Goal: Information Seeking & Learning: Learn about a topic

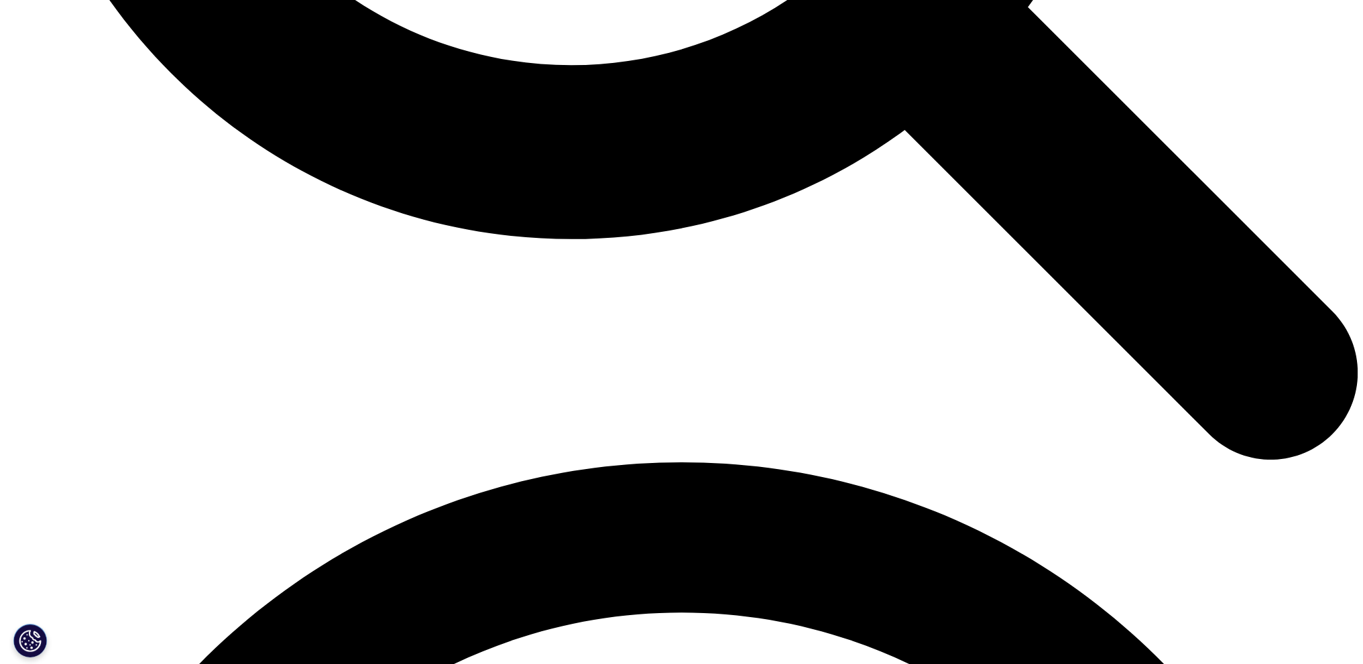
scroll to position [2279, 0]
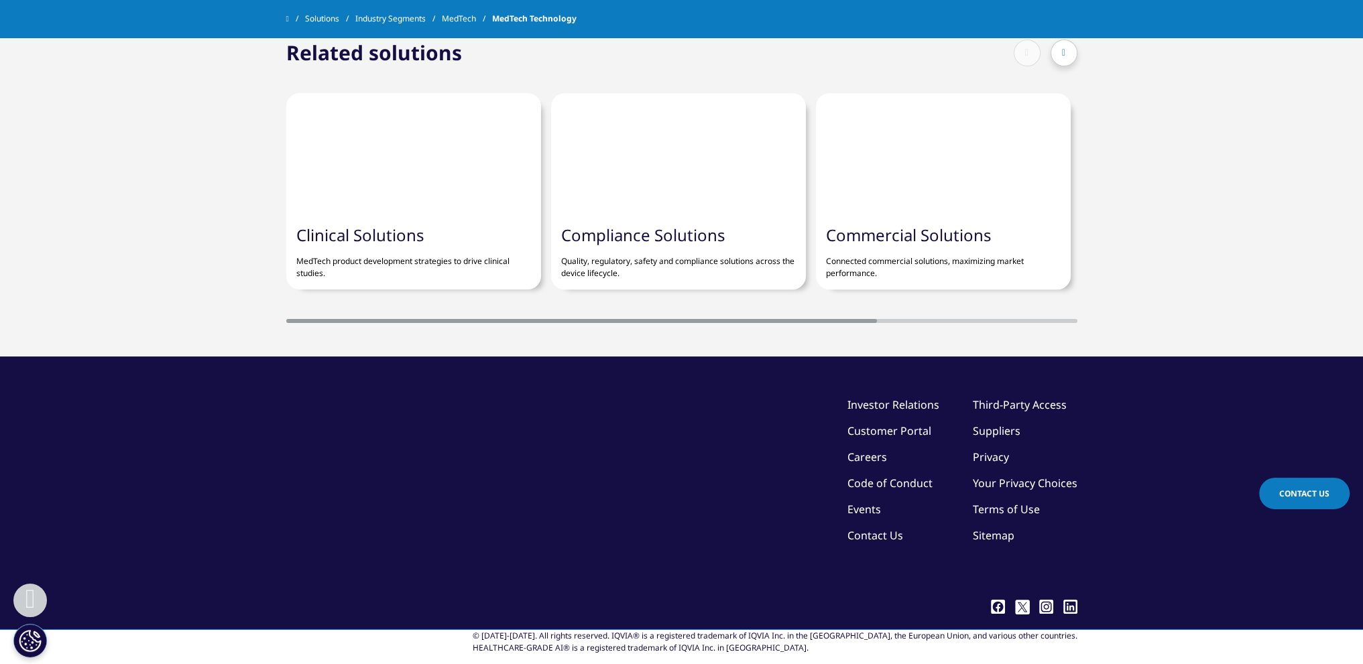
scroll to position [1140, 0]
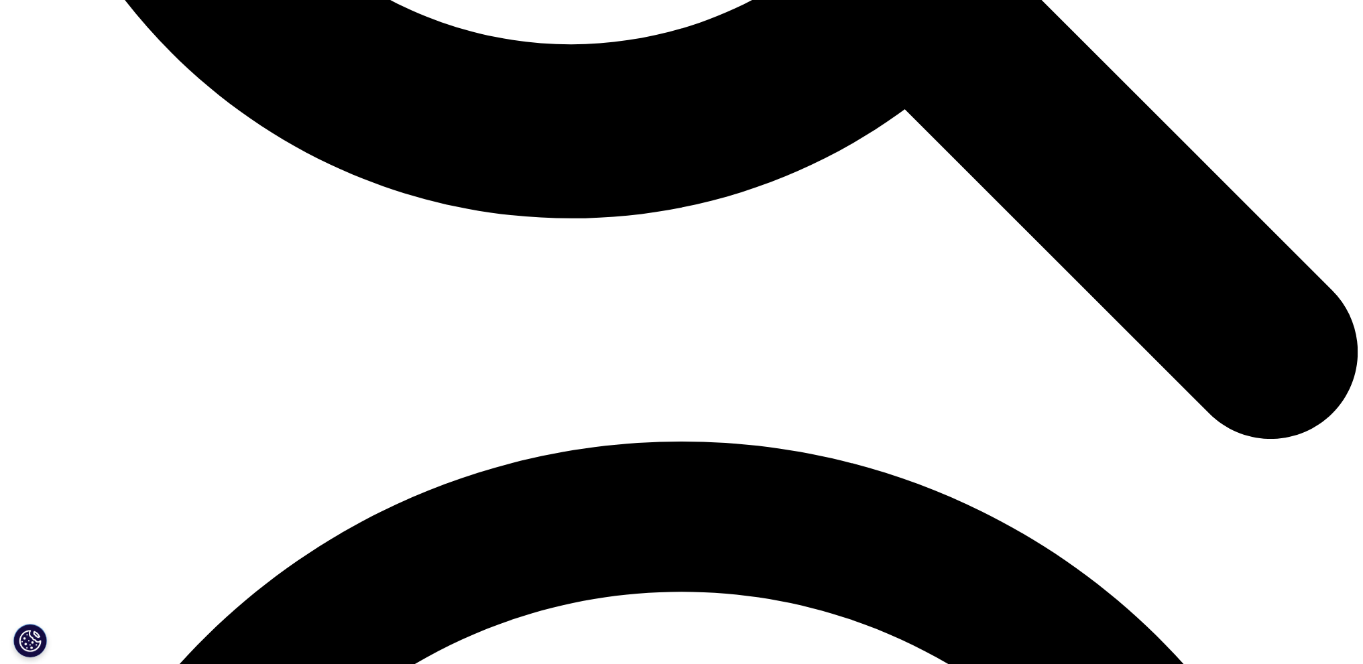
scroll to position [2346, 0]
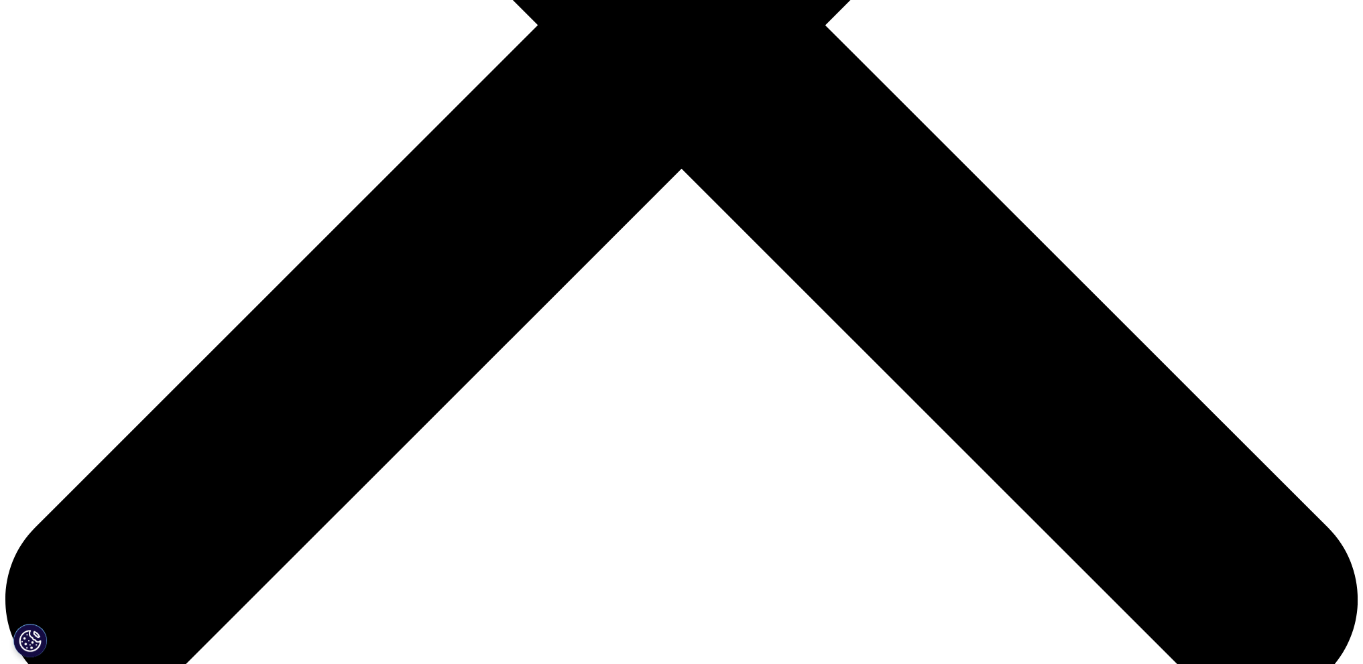
scroll to position [737, 0]
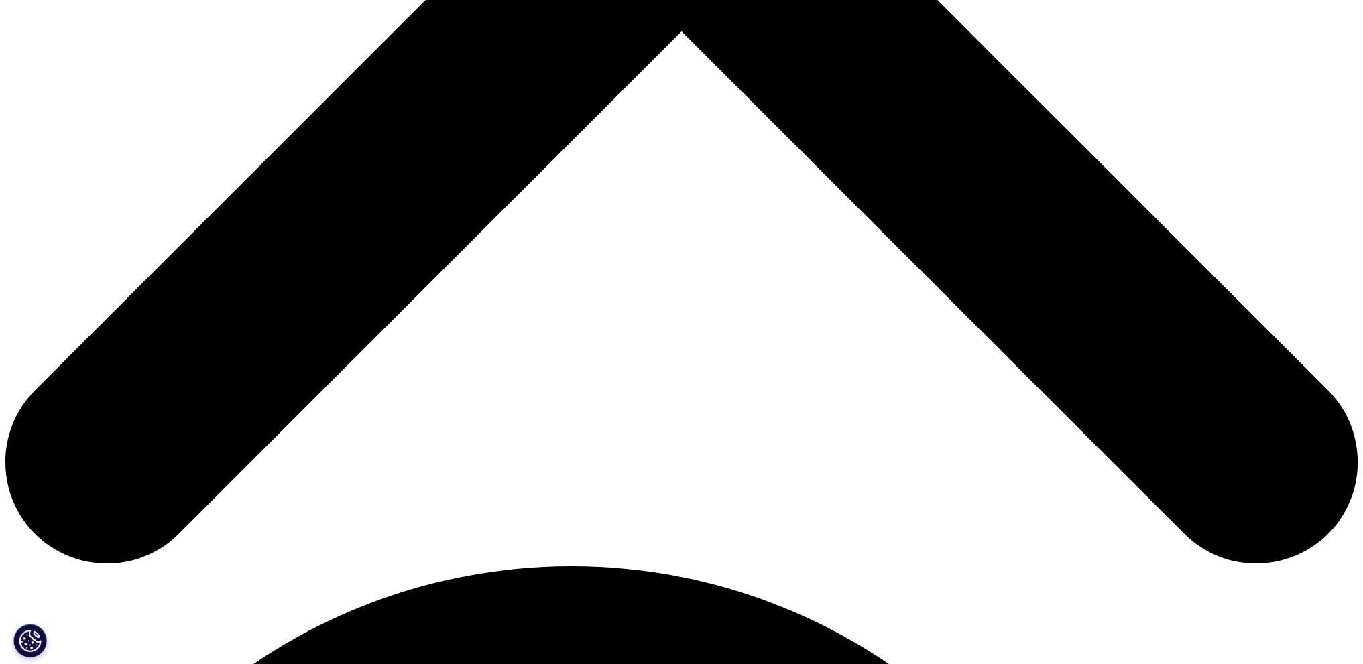
scroll to position [804, 0]
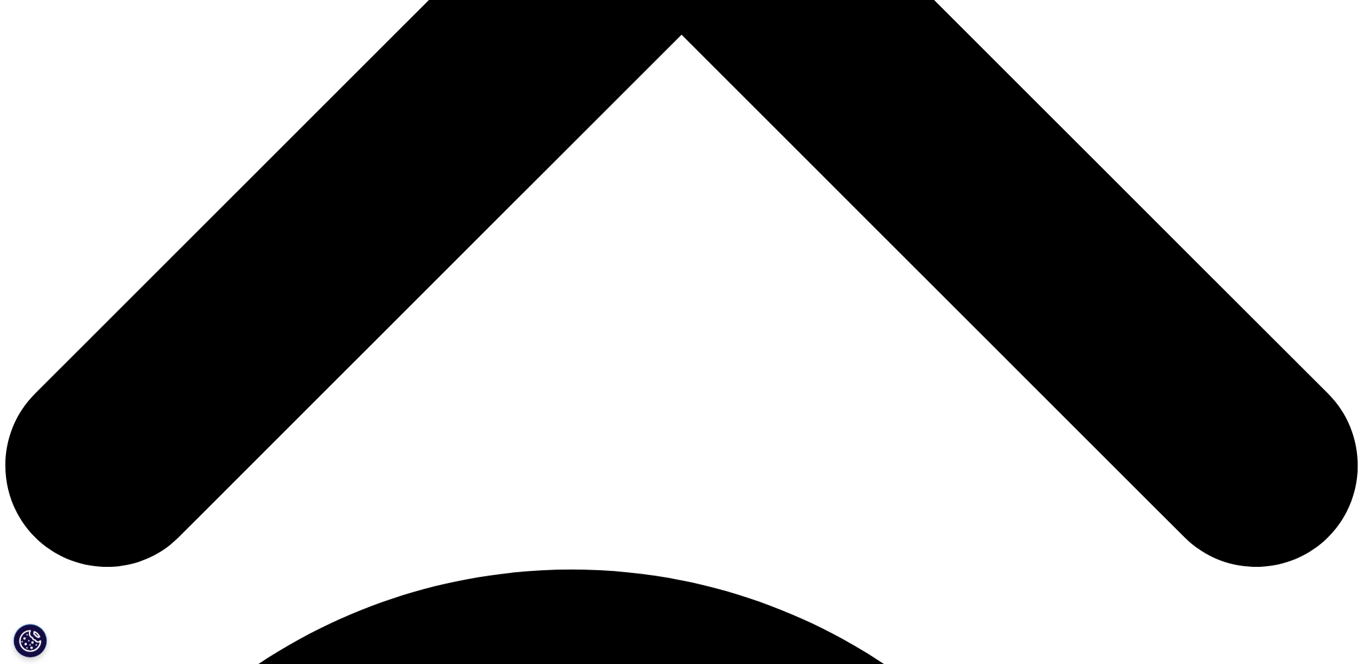
drag, startPoint x: 447, startPoint y: 345, endPoint x: 474, endPoint y: 332, distance: 30.0
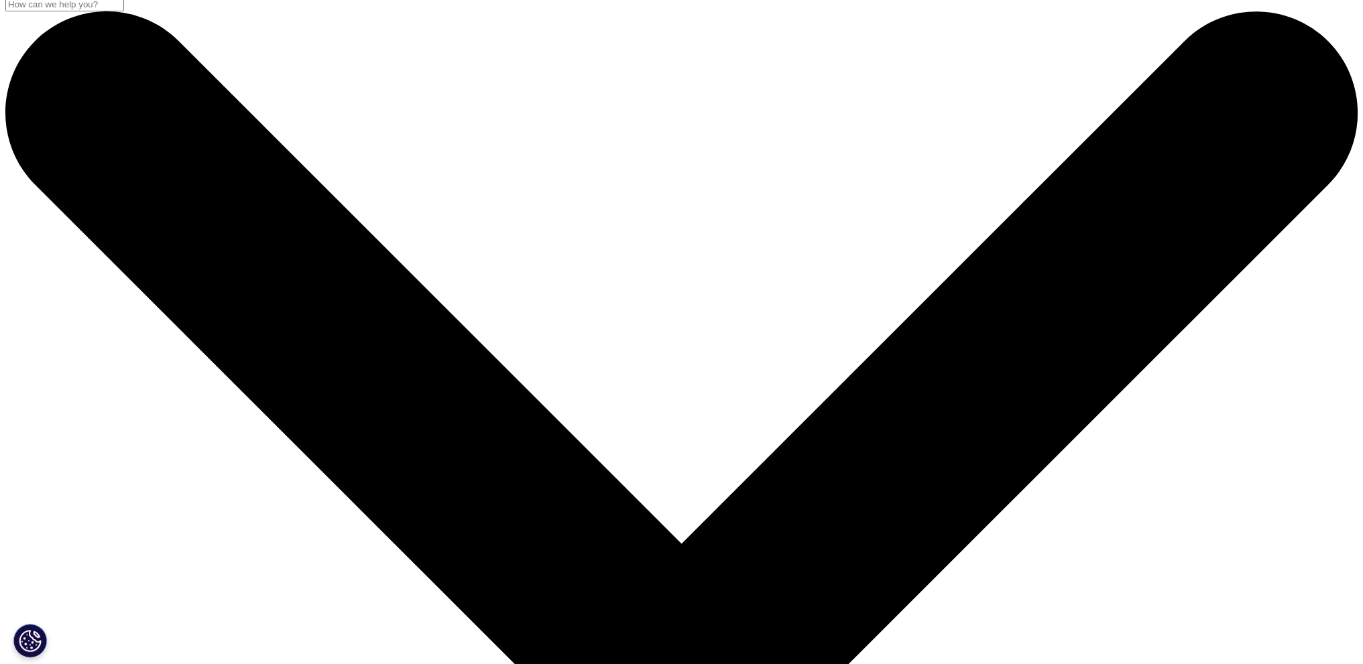
scroll to position [0, 0]
